Goal: Information Seeking & Learning: Learn about a topic

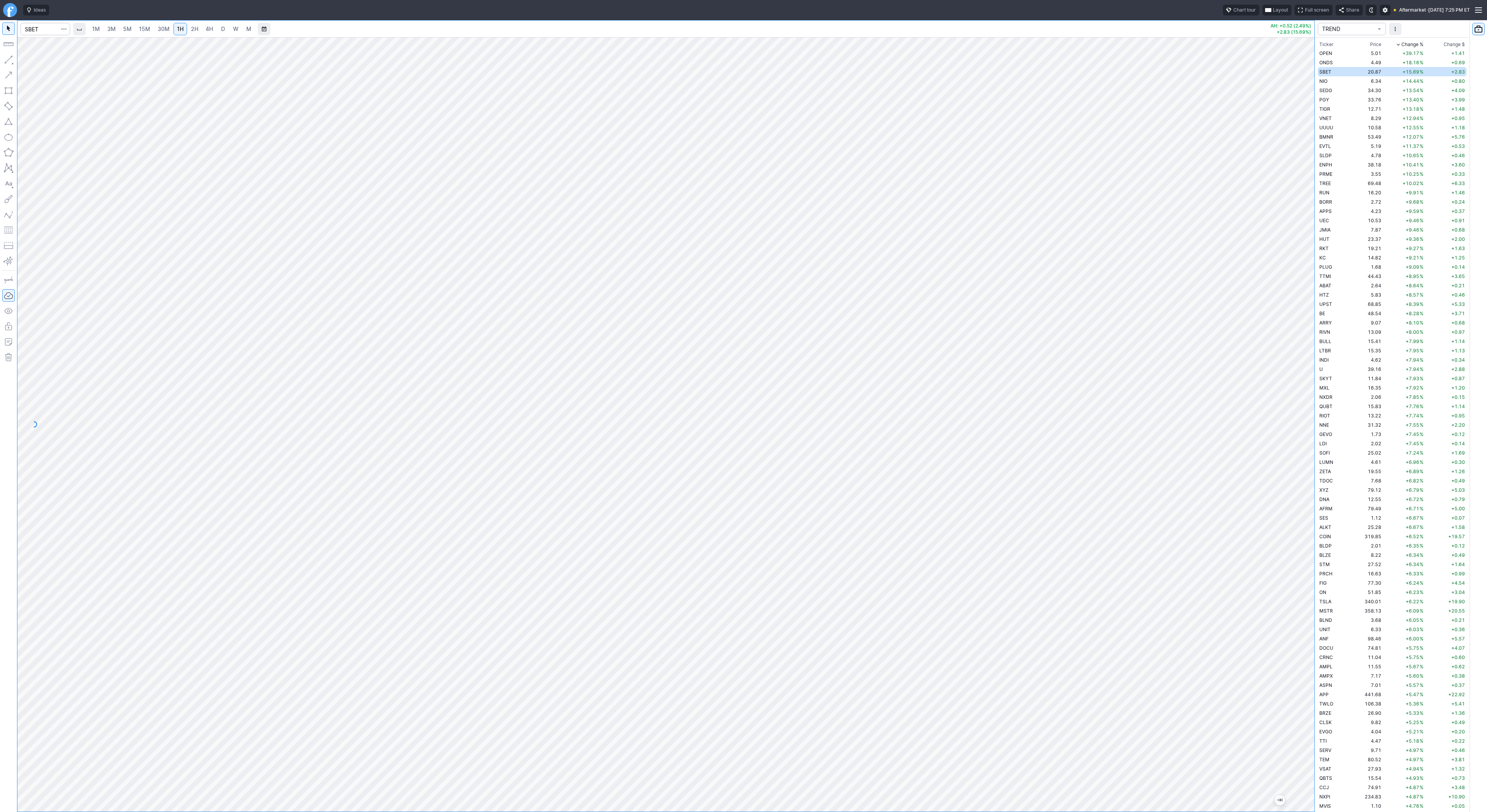
drag, startPoint x: 1306, startPoint y: 582, endPoint x: 1298, endPoint y: 641, distance: 59.5
click at [1302, 641] on div at bounding box center [1306, 422] width 16 height 755
drag, startPoint x: 1336, startPoint y: 608, endPoint x: 1331, endPoint y: 627, distance: 19.6
click at [1342, 707] on div "1M 3M 5M 15M 30M 1H 2H 4H D W M AH: +0.52 (2.49%) +2.83 (15.69%) TREND Ticker P…" at bounding box center [744, 416] width 1487 height 792
click at [43, 63] on span "Line" at bounding box center [45, 61] width 31 height 8
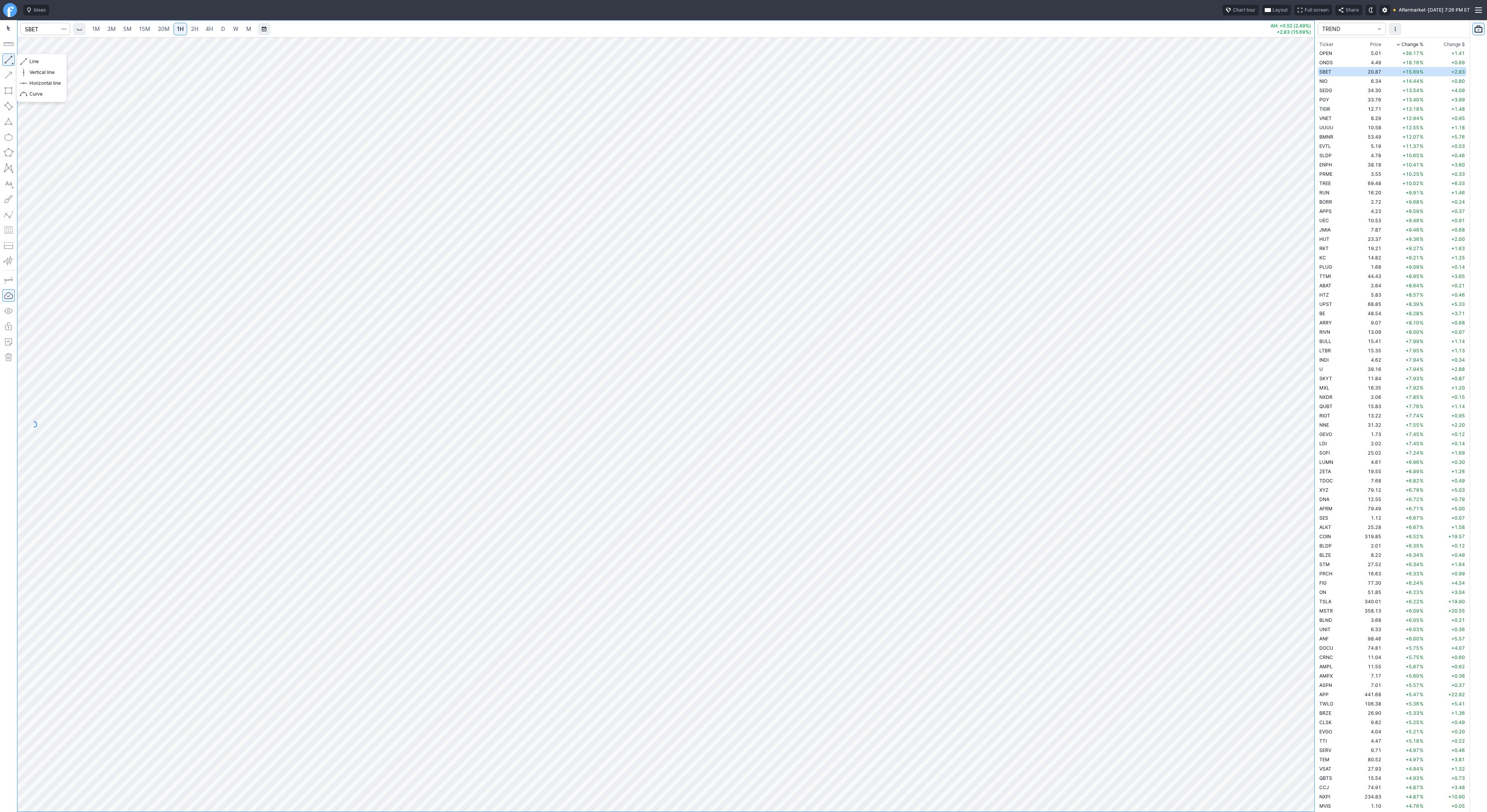
drag, startPoint x: 6, startPoint y: 56, endPoint x: 11, endPoint y: 65, distance: 10.3
click at [6, 57] on button "button" at bounding box center [8, 59] width 12 height 12
click at [8, 56] on button "button" at bounding box center [8, 59] width 12 height 12
click at [8, 58] on button "button" at bounding box center [8, 59] width 12 height 12
click at [30, 61] on span "Line" at bounding box center [45, 61] width 31 height 8
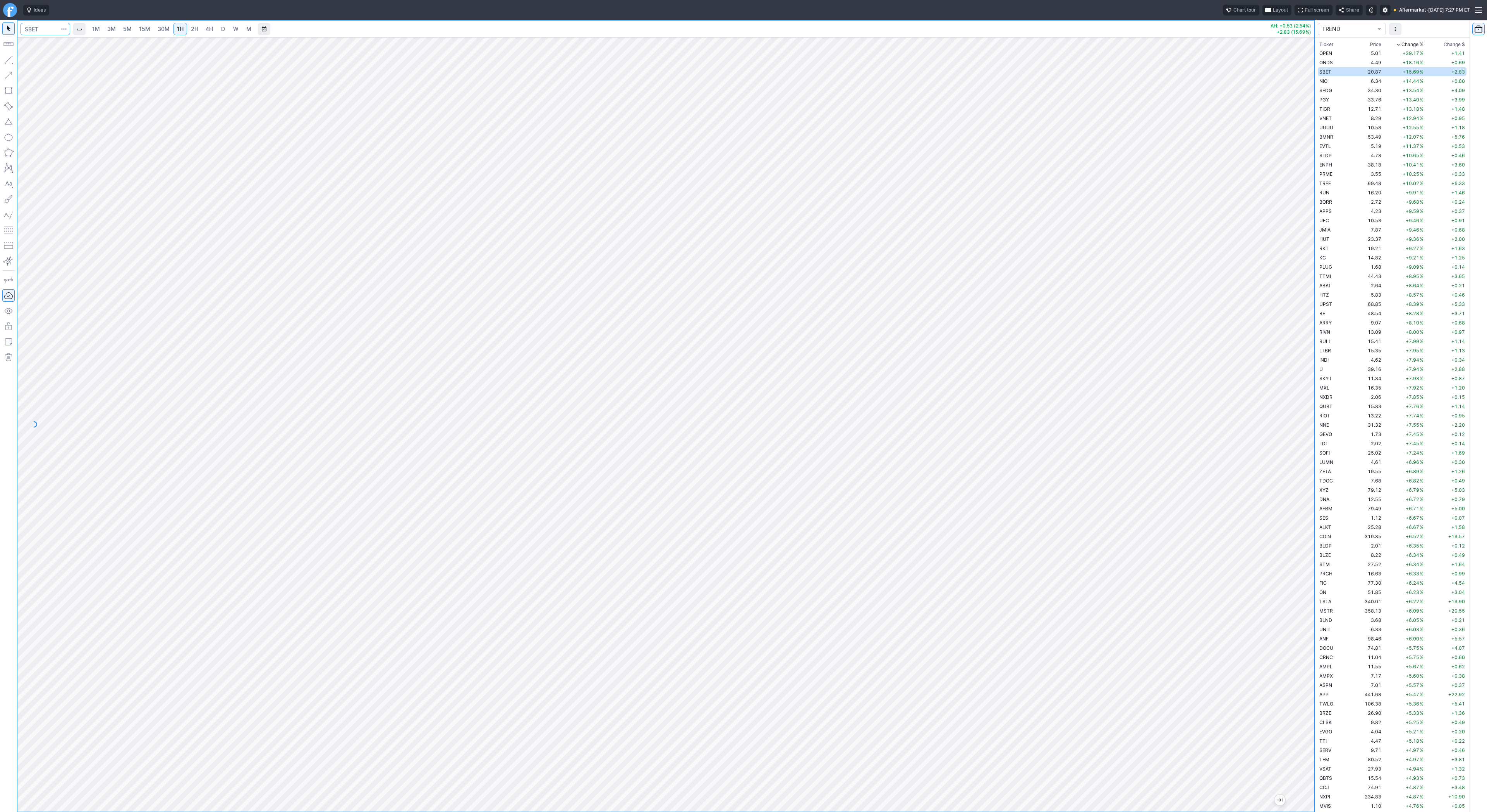
click at [28, 26] on input "Search" at bounding box center [46, 29] width 50 height 12
type input "crnc"
drag, startPoint x: 1314, startPoint y: 384, endPoint x: 1316, endPoint y: 547, distance: 163.0
click at [1316, 547] on div "1M 3M 5M 15M 30M 1H 2H 4H D W M AH: +0.36 (3.26%) +0.60 (5.75%) TREND Ticker Pr…" at bounding box center [744, 416] width 1487 height 792
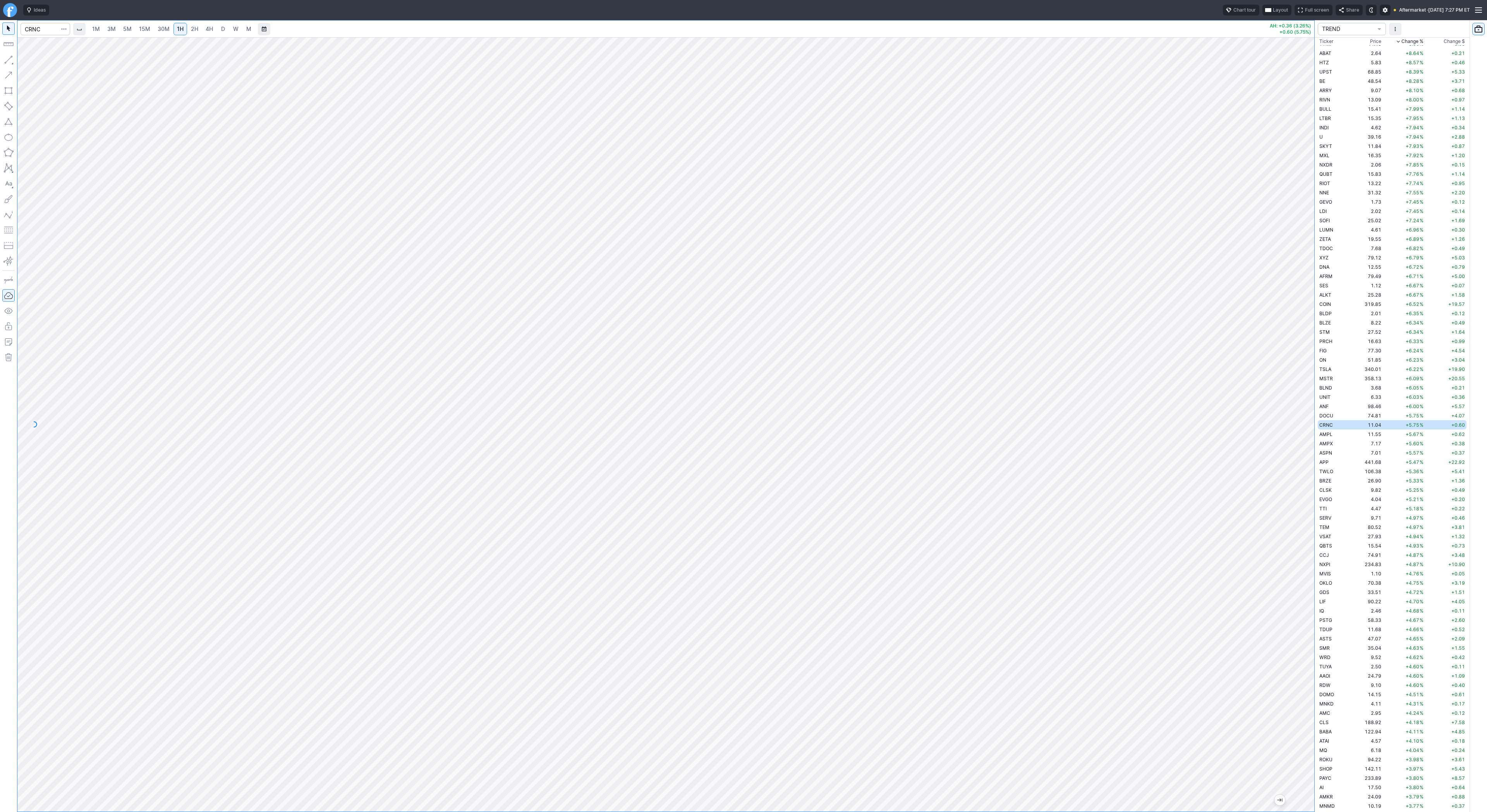
click at [217, 27] on link "D" at bounding box center [223, 29] width 12 height 12
click at [8, 61] on button "button" at bounding box center [8, 59] width 12 height 12
click at [10, 62] on button "button" at bounding box center [8, 59] width 12 height 12
click at [8, 58] on button "button" at bounding box center [8, 59] width 12 height 12
click at [30, 61] on span "Line" at bounding box center [45, 61] width 31 height 8
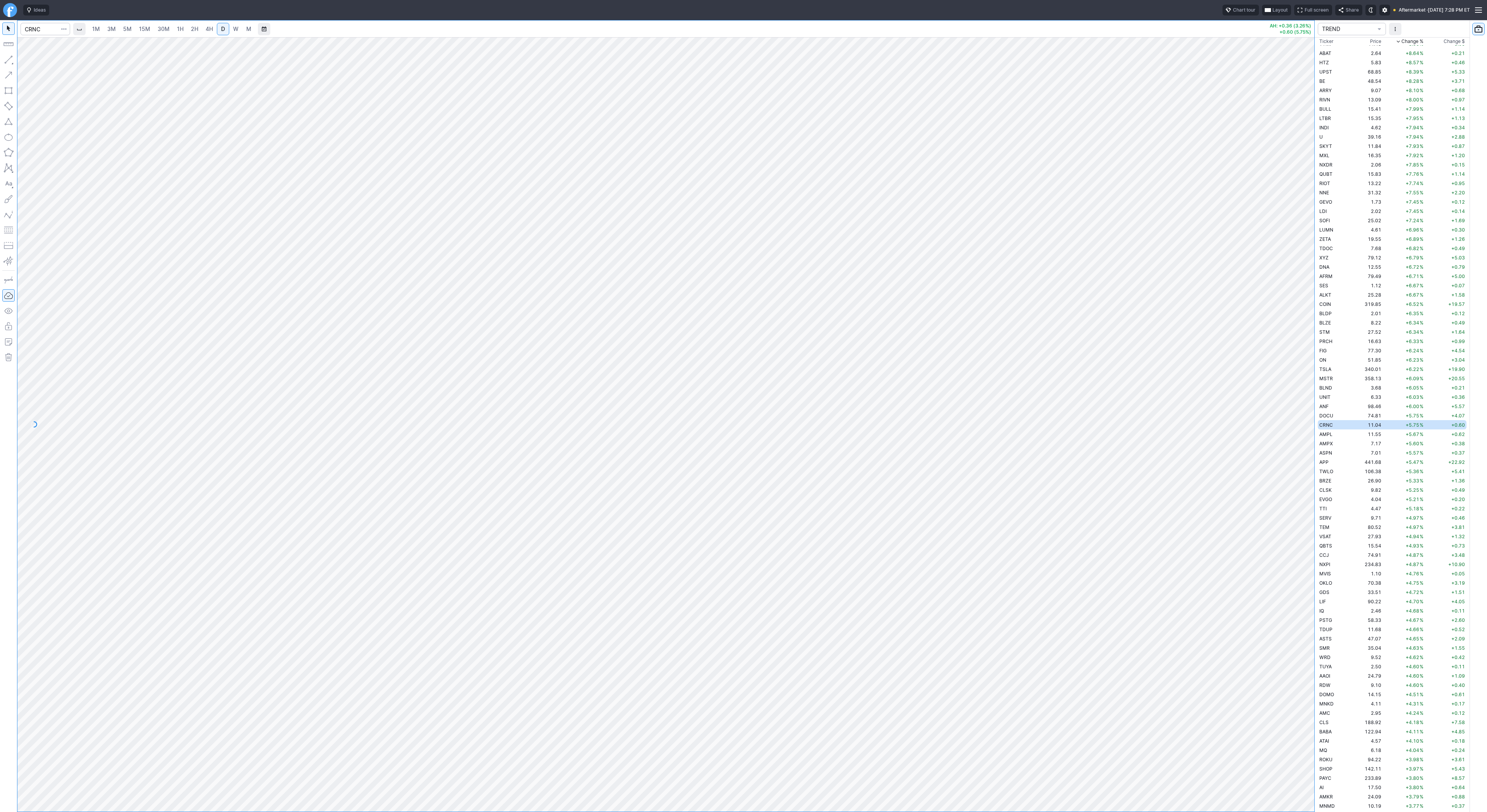
click at [8, 57] on button "button" at bounding box center [8, 59] width 12 height 12
drag, startPoint x: 29, startPoint y: 60, endPoint x: 50, endPoint y: 84, distance: 31.9
click at [31, 62] on div "Line Vertical line Horizontal line Curve" at bounding box center [42, 78] width 51 height 49
